Goal: Transaction & Acquisition: Purchase product/service

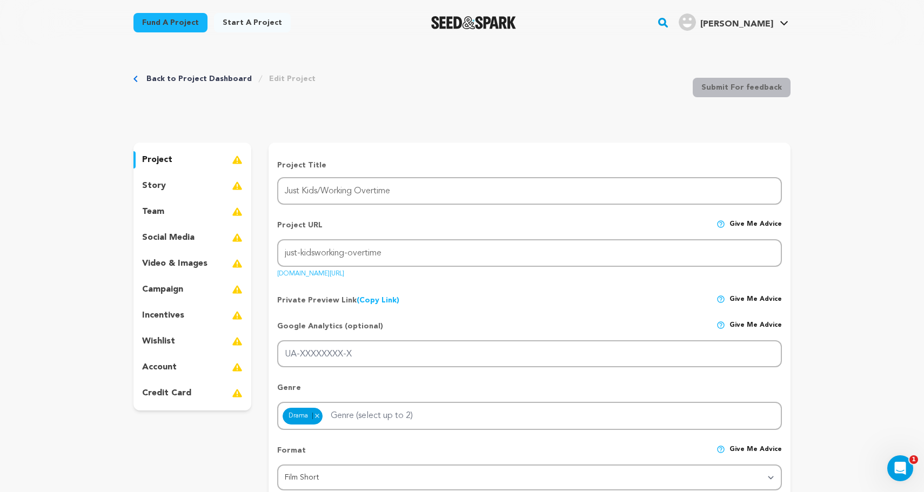
click at [487, 19] on img "Seed&Spark Homepage" at bounding box center [473, 22] width 85 height 13
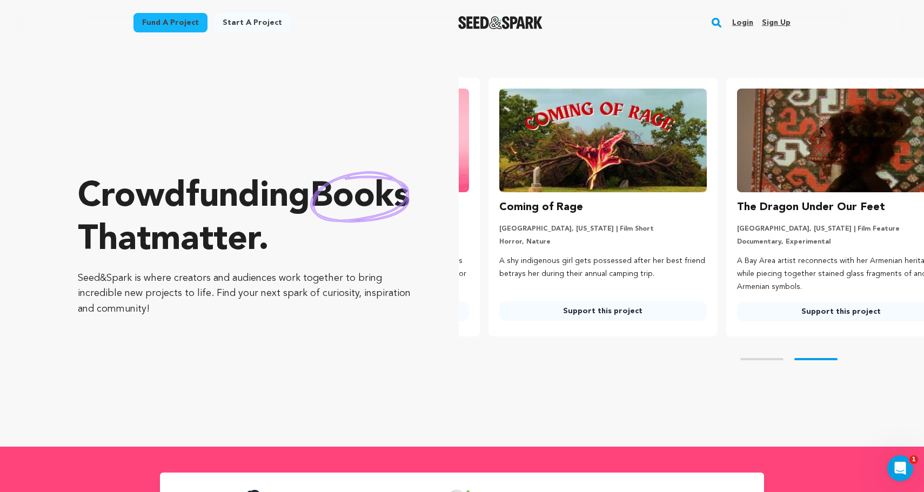
scroll to position [0, 247]
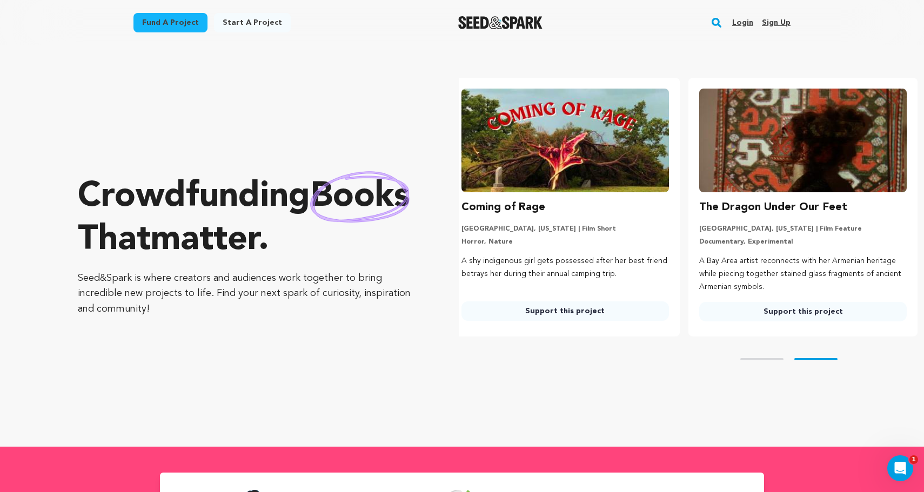
click at [762, 163] on ul "CHICAS Pilot Los Angeles, California | Series Comedy, Drama Four Latina’s live …" at bounding box center [691, 207] width 465 height 259
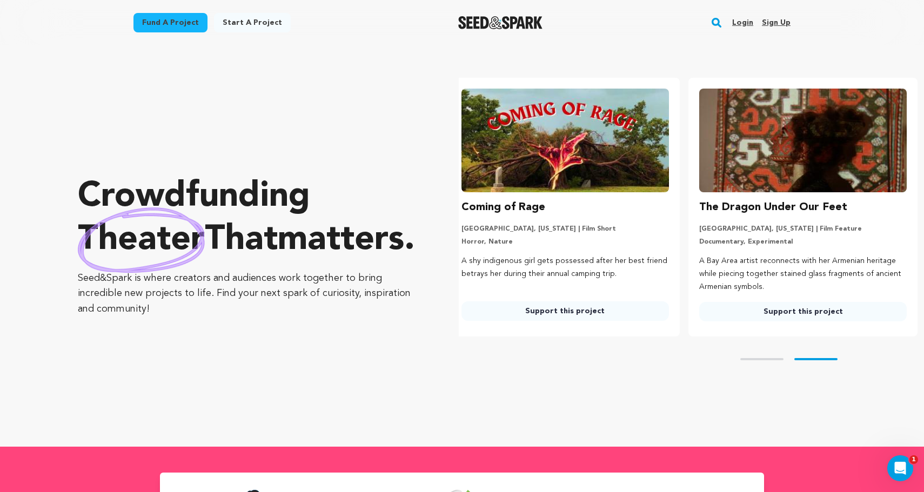
click at [781, 311] on link "Support this project" at bounding box center [804, 311] width 208 height 19
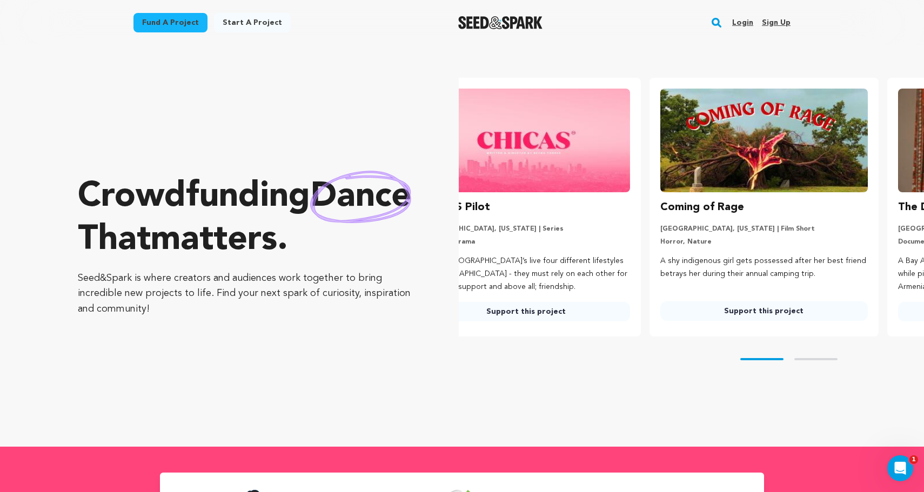
scroll to position [0, 0]
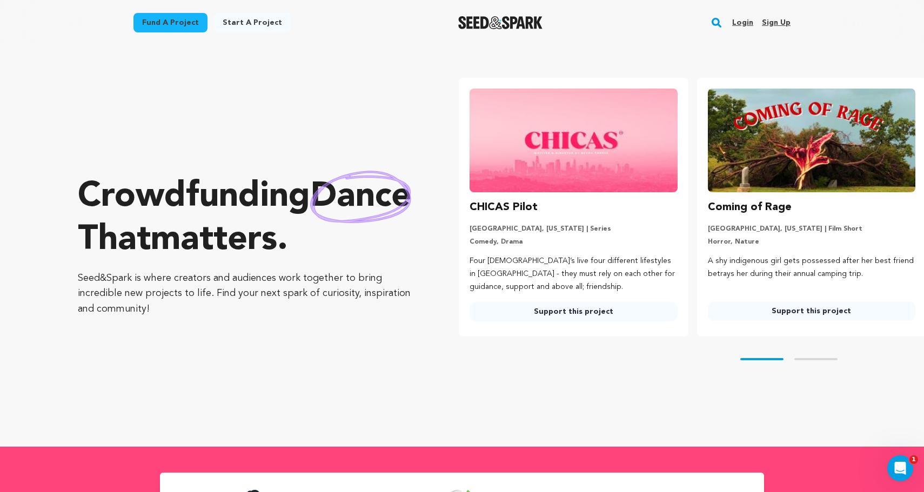
click at [777, 312] on link "Support this project" at bounding box center [812, 311] width 208 height 19
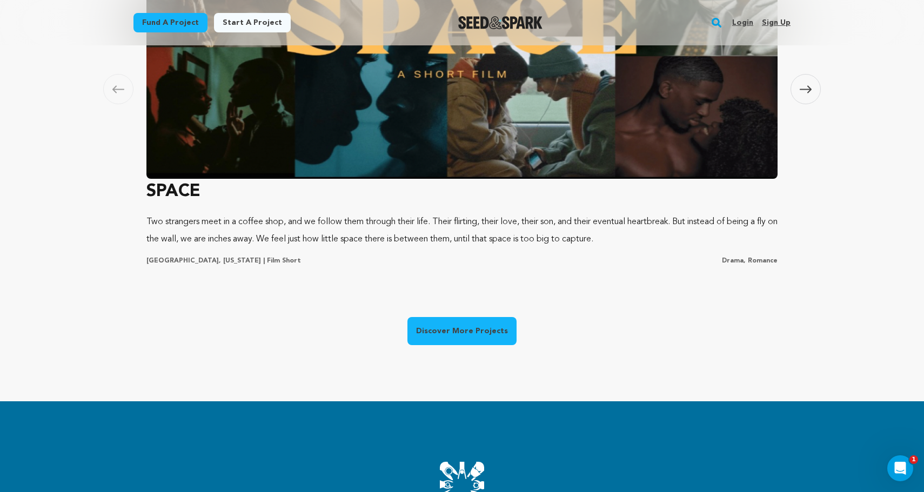
click at [488, 229] on p "Two strangers meet in a coffee shop, and we follow them through their life. The…" at bounding box center [461, 231] width 631 height 35
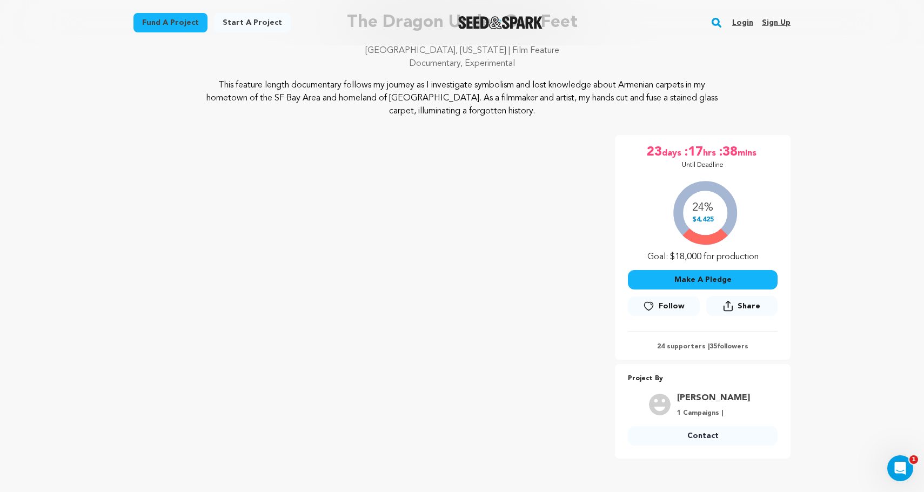
scroll to position [88, 0]
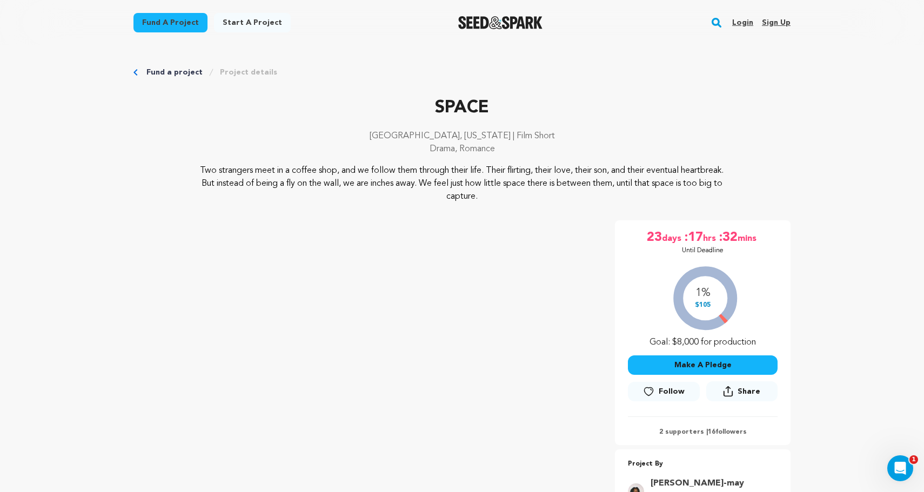
click at [158, 75] on link "Fund a project" at bounding box center [174, 72] width 56 height 11
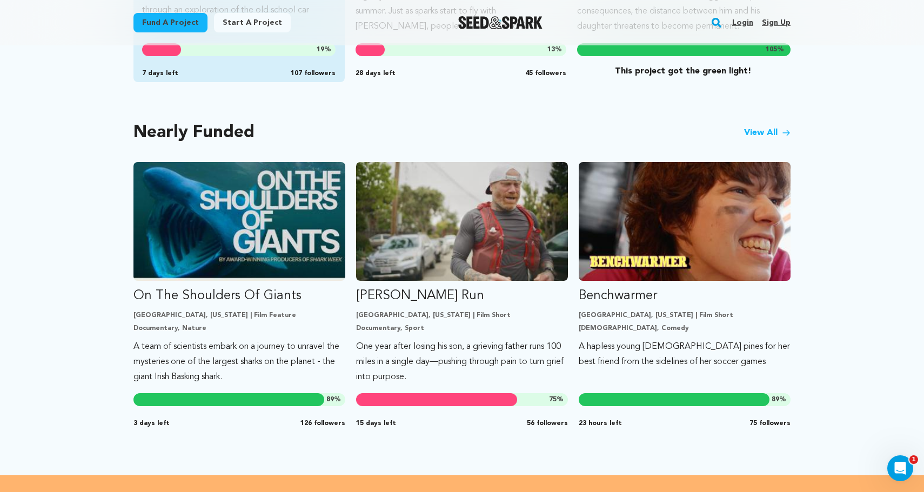
scroll to position [848, 0]
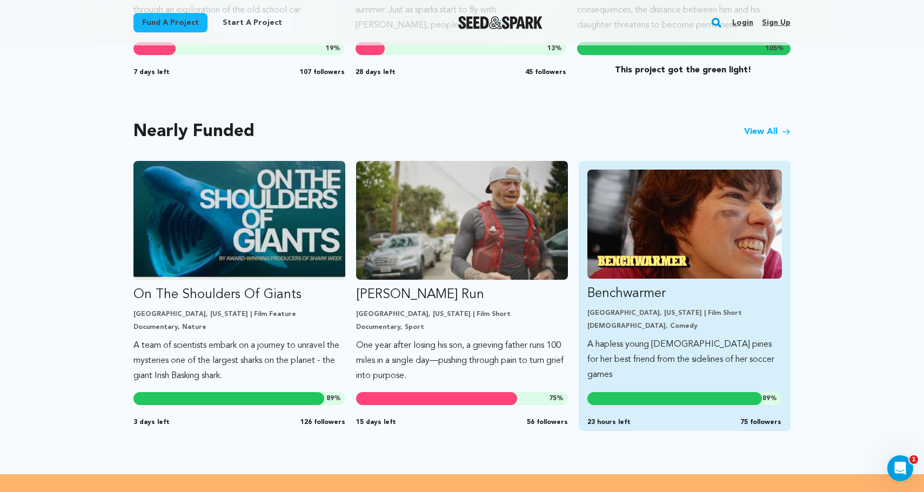
click at [628, 347] on p "A hapless young [DEMOGRAPHIC_DATA] pines for her best friend from the sidelines…" at bounding box center [685, 359] width 195 height 45
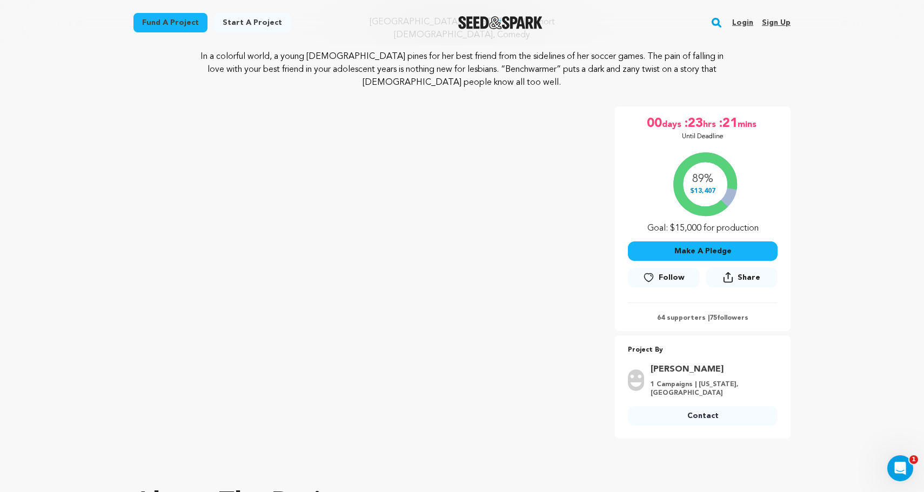
scroll to position [115, 0]
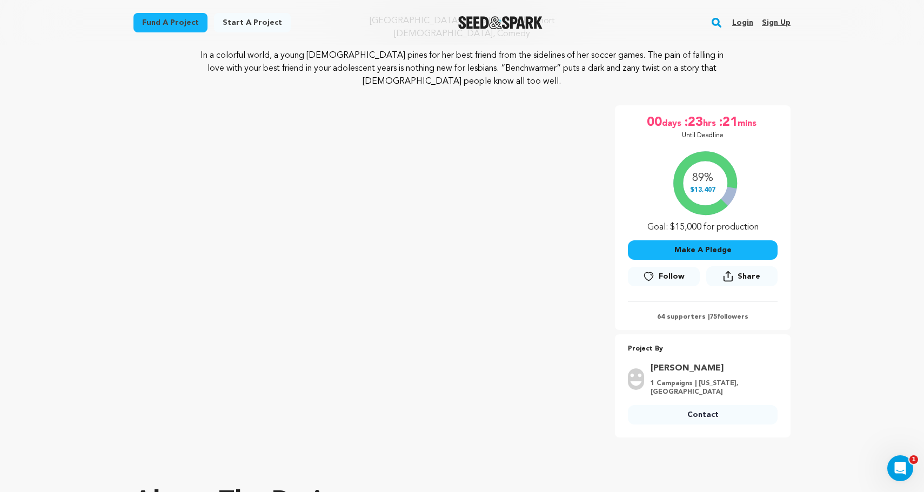
drag, startPoint x: 656, startPoint y: 317, endPoint x: 764, endPoint y: 319, distance: 107.6
click at [764, 319] on p "64 supporters | 75 followers" at bounding box center [703, 317] width 150 height 9
click at [763, 320] on p "64 supporters | 75 followers" at bounding box center [703, 317] width 150 height 9
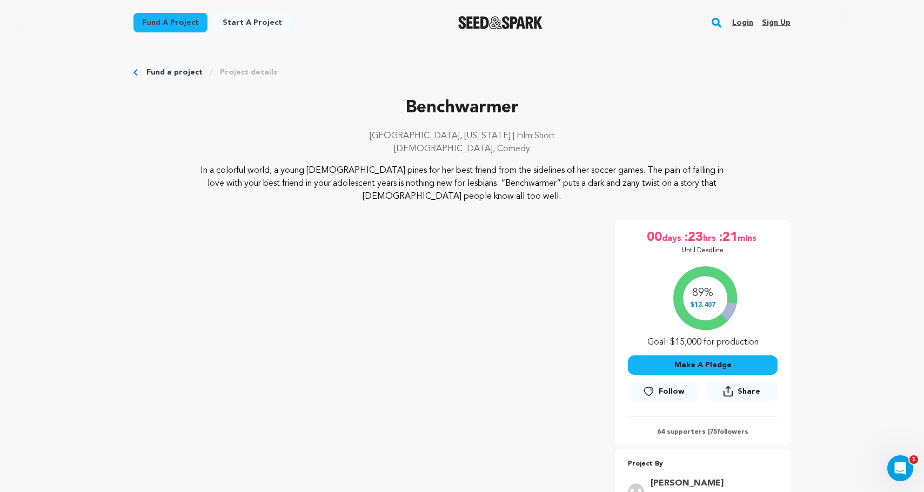
scroll to position [0, 0]
